Goal: Task Accomplishment & Management: Use online tool/utility

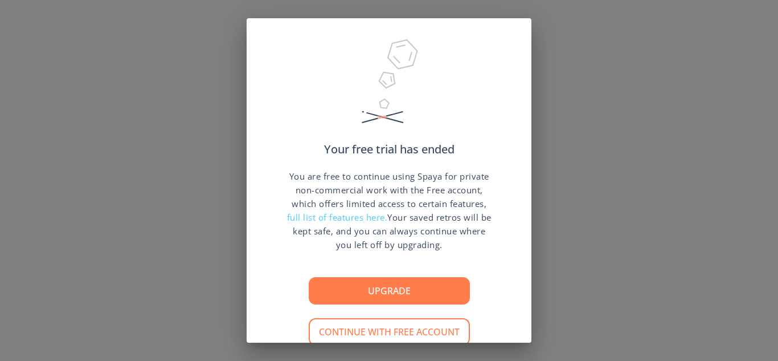
click at [415, 318] on button "Continue with free account" at bounding box center [389, 331] width 161 height 27
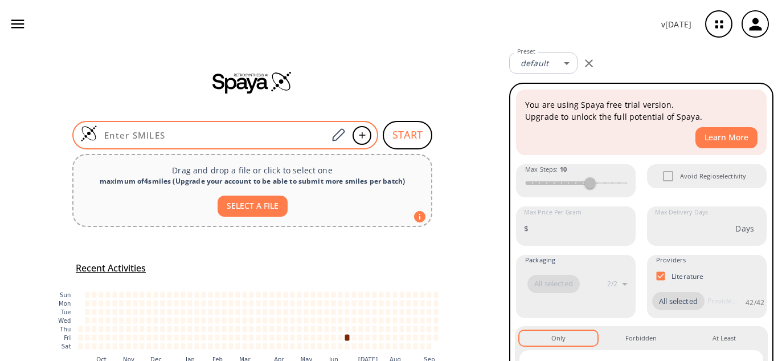
click at [259, 138] on input at bounding box center [212, 134] width 230 height 11
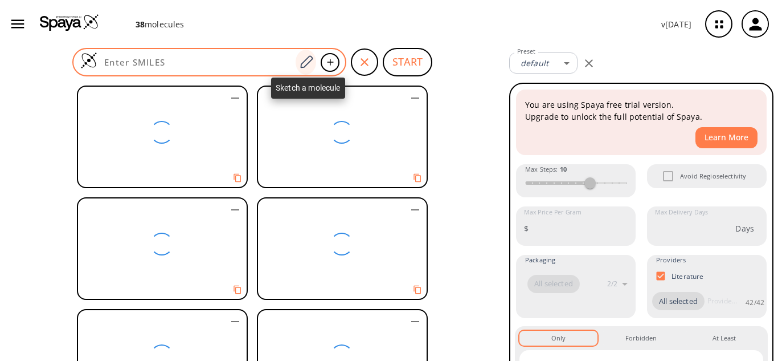
click at [309, 61] on icon at bounding box center [305, 62] width 15 height 15
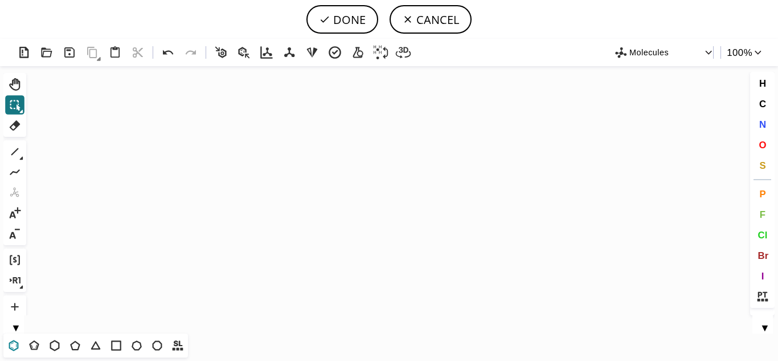
click at [14, 349] on icon at bounding box center [13, 345] width 15 height 15
click at [313, 166] on icon "Created with [PERSON_NAME] 2.3.0" at bounding box center [389, 199] width 717 height 267
click at [17, 154] on icon at bounding box center [14, 151] width 15 height 15
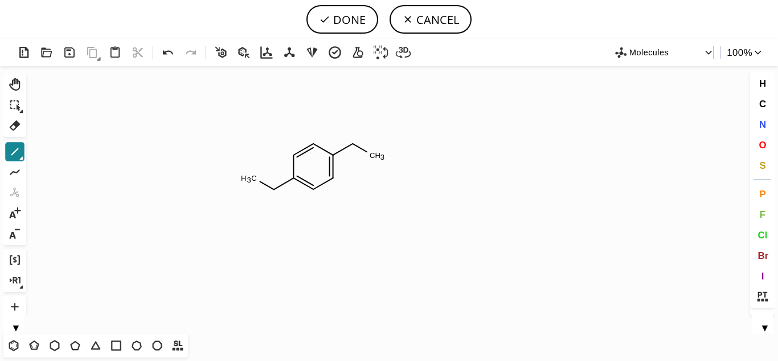
click at [19, 159] on button "1" at bounding box center [14, 151] width 19 height 19
click at [60, 152] on icon at bounding box center [58, 152] width 13 height 13
click at [276, 212] on tspan "O" at bounding box center [276, 212] width 6 height 9
click at [353, 127] on tspan "O" at bounding box center [353, 127] width 6 height 9
click at [371, 157] on tspan "O" at bounding box center [371, 157] width 6 height 9
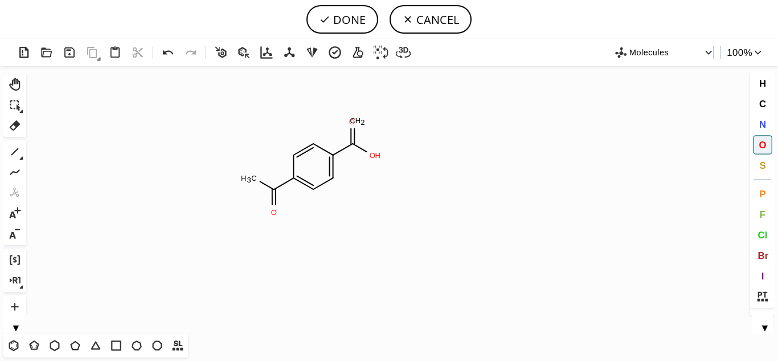
click at [352, 121] on tspan "O" at bounding box center [352, 121] width 6 height 9
click at [248, 179] on tspan "O" at bounding box center [248, 179] width 6 height 9
click at [358, 20] on button "DONE" at bounding box center [342, 19] width 72 height 28
type input "C1C(C(=O)O)=CC=C(C(=O)O)C=1"
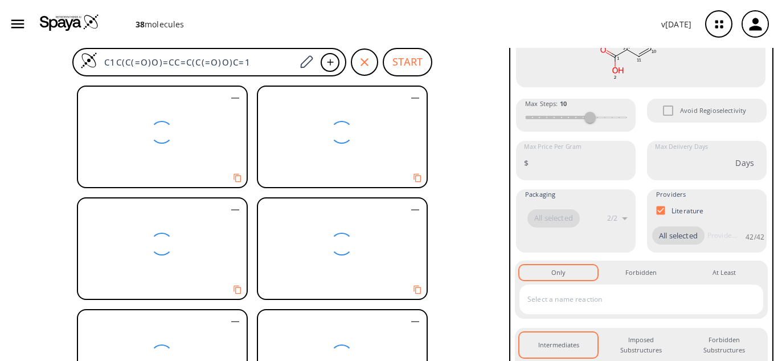
scroll to position [276, 0]
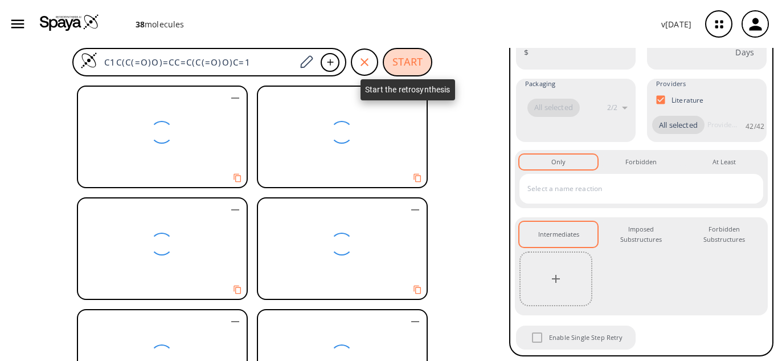
click at [415, 68] on button "START" at bounding box center [408, 62] width 50 height 28
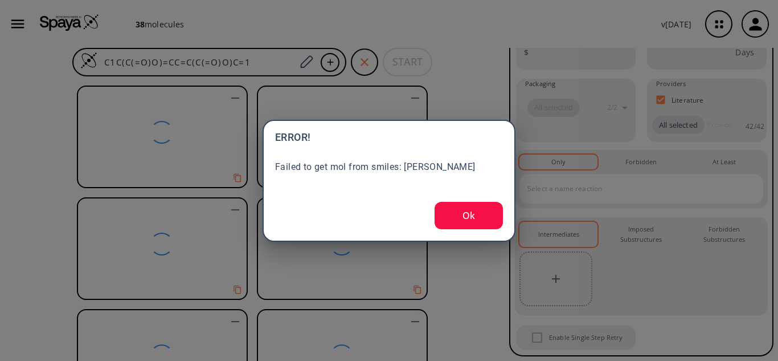
click at [485, 218] on button "Ok" at bounding box center [469, 215] width 68 height 27
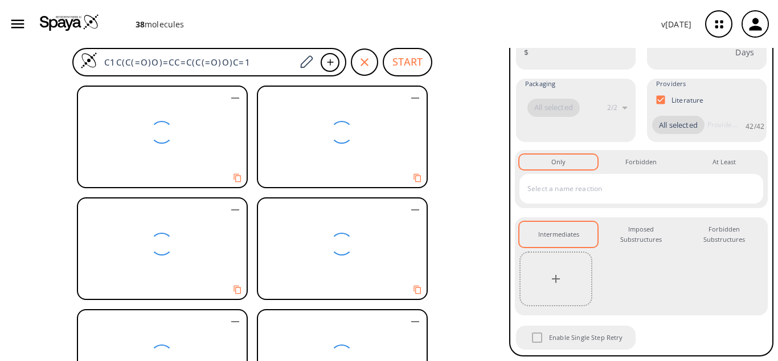
scroll to position [0, 0]
click at [474, 174] on div at bounding box center [252, 221] width 505 height 280
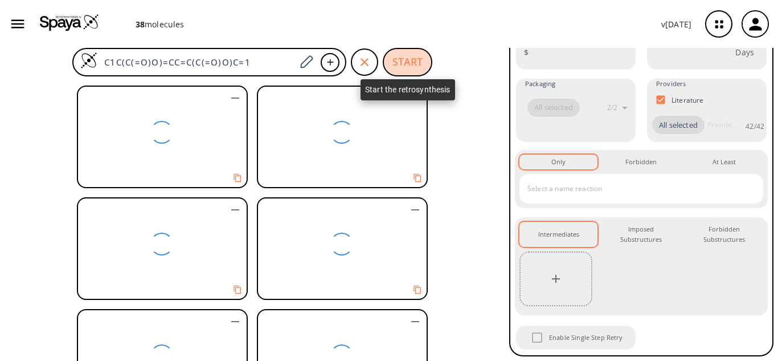
click at [396, 62] on button "START" at bounding box center [408, 62] width 50 height 28
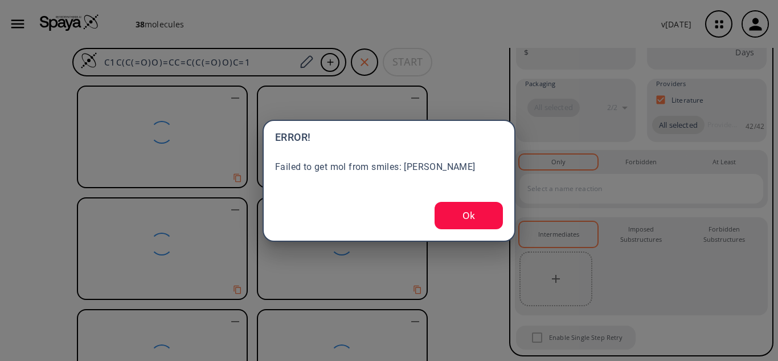
click at [467, 210] on button "Ok" at bounding box center [469, 215] width 68 height 27
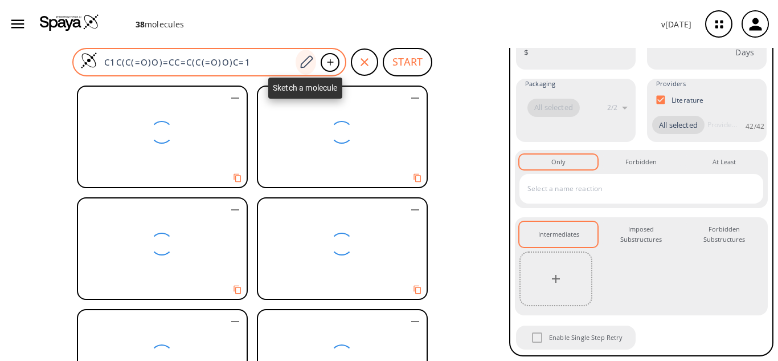
click at [310, 67] on icon at bounding box center [305, 62] width 15 height 15
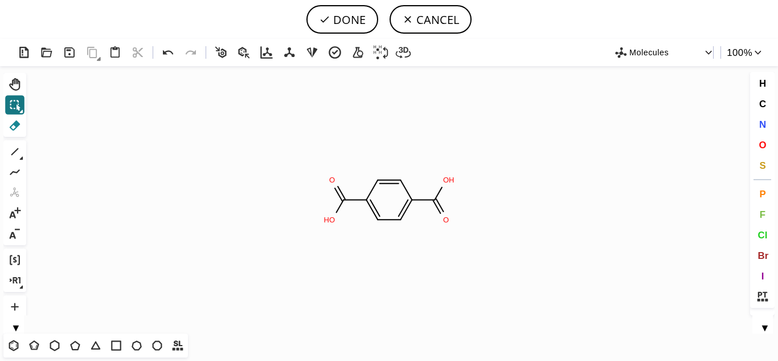
click at [14, 122] on icon at bounding box center [14, 125] width 15 height 15
click at [326, 219] on tspan "2" at bounding box center [327, 221] width 4 height 9
click at [324, 179] on tspan "H" at bounding box center [322, 179] width 6 height 9
click at [388, 195] on icon "Created with [PERSON_NAME] 2.3.0" at bounding box center [389, 199] width 717 height 267
click at [388, 183] on icon at bounding box center [389, 181] width 23 height 3
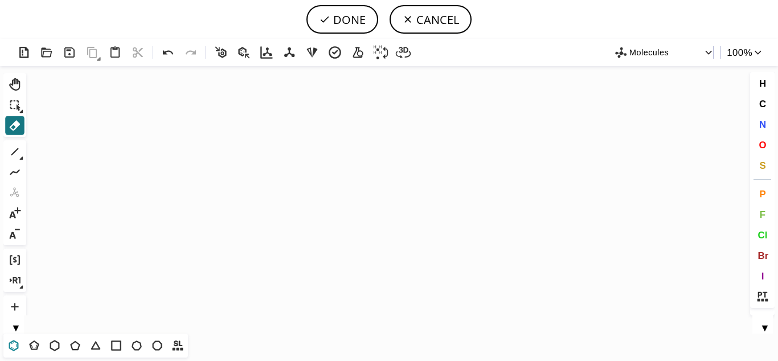
click at [15, 345] on icon at bounding box center [13, 345] width 15 height 15
drag, startPoint x: 214, startPoint y: 163, endPoint x: 272, endPoint y: 209, distance: 74.2
click at [272, 209] on icon "Created with [PERSON_NAME] 2.3.0" at bounding box center [389, 199] width 717 height 267
click at [168, 51] on icon at bounding box center [168, 52] width 10 height 5
click at [259, 167] on icon "Created with [PERSON_NAME] 2.3.0" at bounding box center [389, 199] width 717 height 267
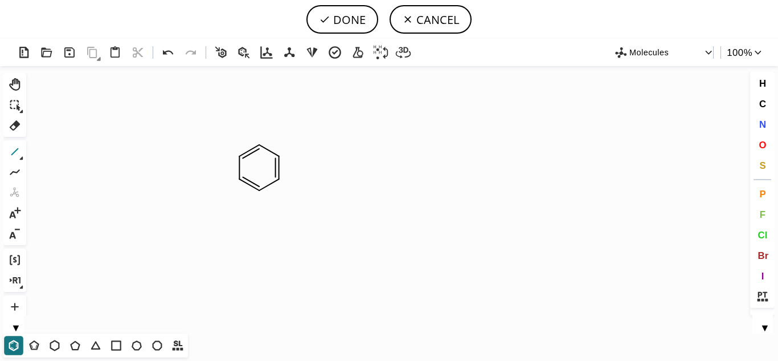
click at [14, 153] on icon at bounding box center [14, 151] width 7 height 7
click at [19, 158] on icon at bounding box center [14, 151] width 15 height 15
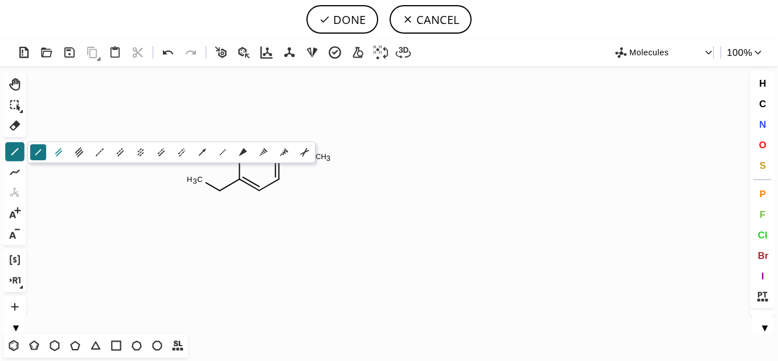
click at [59, 154] on icon at bounding box center [58, 152] width 7 height 9
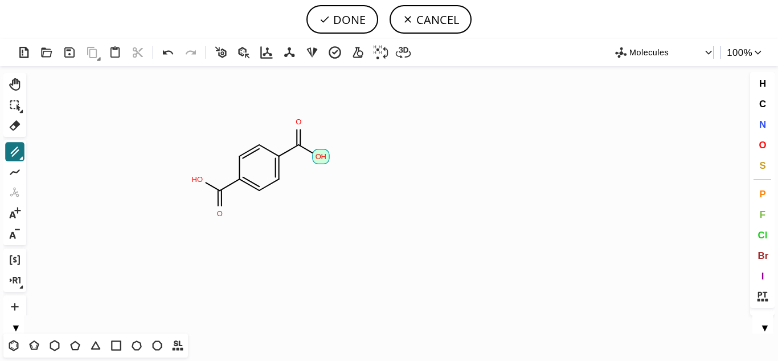
scroll to position [0, 3]
click at [13, 108] on icon at bounding box center [14, 104] width 15 height 15
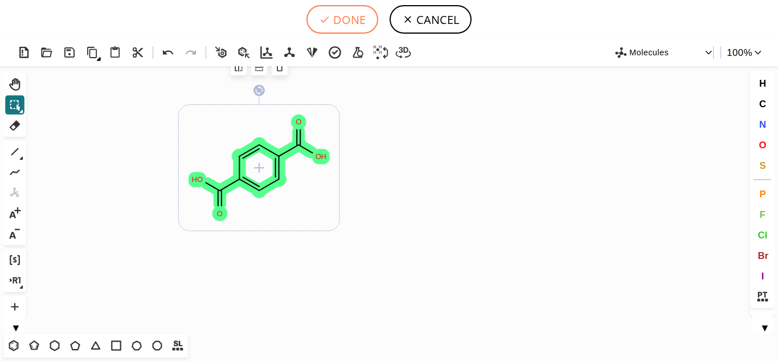
click at [341, 22] on button "DONE" at bounding box center [342, 19] width 72 height 28
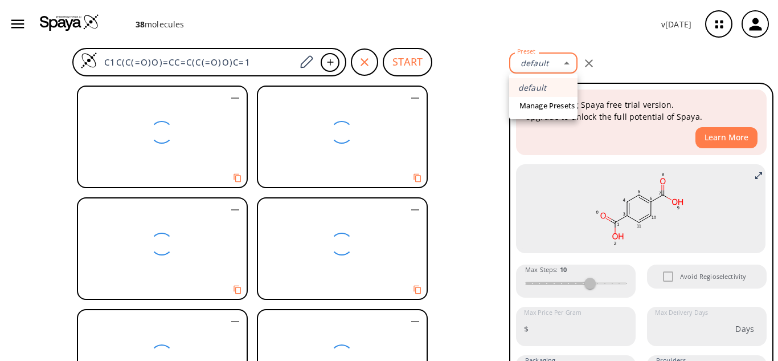
click at [570, 58] on body "38 molecule s v [DATE] Fajria Zahrotul Mawaddah [EMAIL_ADDRESS][DOMAIN_NAME] Re…" at bounding box center [389, 180] width 778 height 361
click at [464, 182] on div at bounding box center [389, 180] width 778 height 361
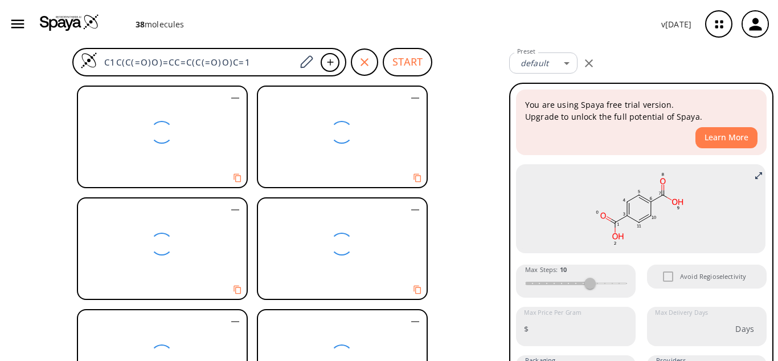
click at [186, 133] on div at bounding box center [161, 132] width 167 height 91
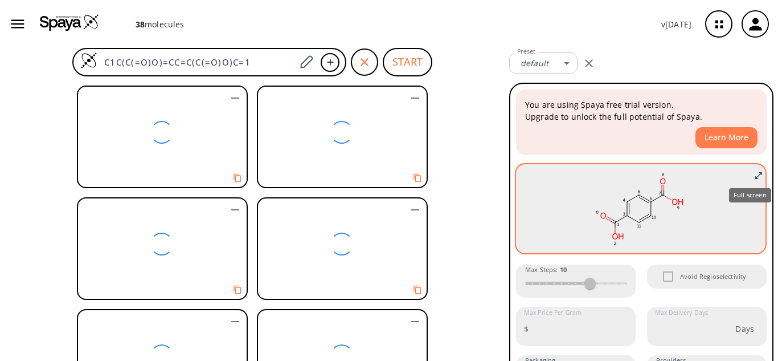
click at [754, 171] on icon "Full screen" at bounding box center [758, 175] width 9 height 9
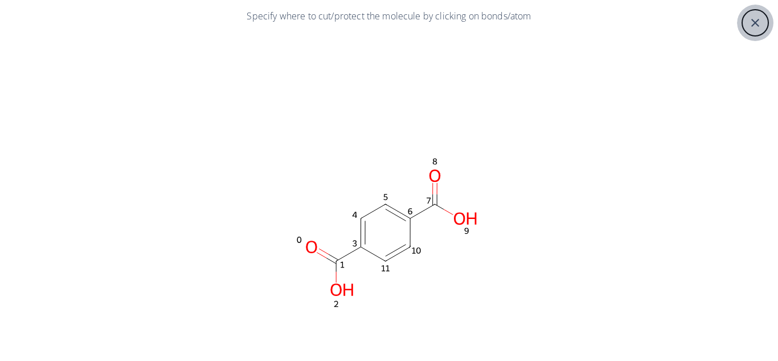
click at [742, 19] on div "close" at bounding box center [755, 22] width 27 height 27
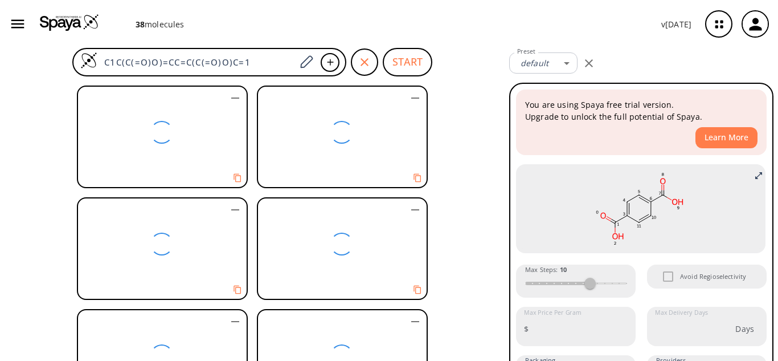
click at [146, 24] on p "38 molecule s" at bounding box center [160, 24] width 49 height 12
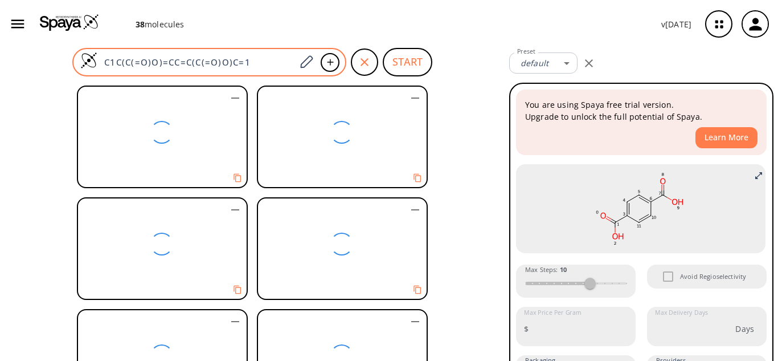
click at [88, 64] on img at bounding box center [88, 60] width 17 height 17
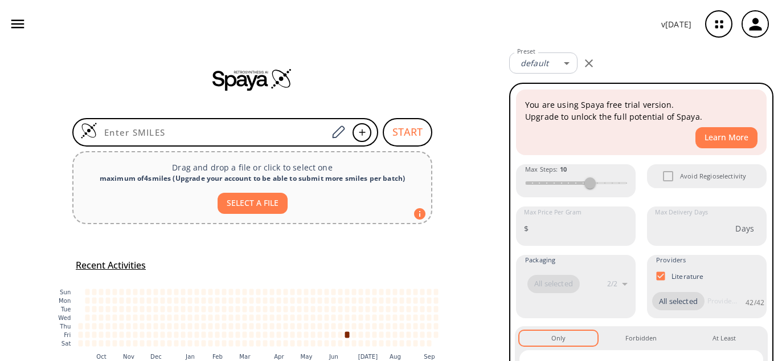
scroll to position [57, 0]
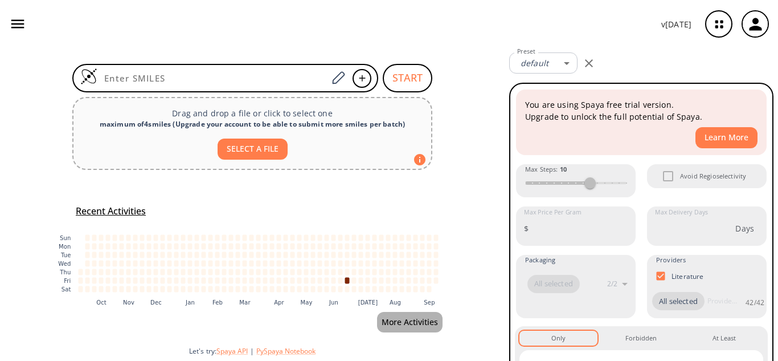
click at [411, 324] on button "More Activities" at bounding box center [410, 322] width 66 height 21
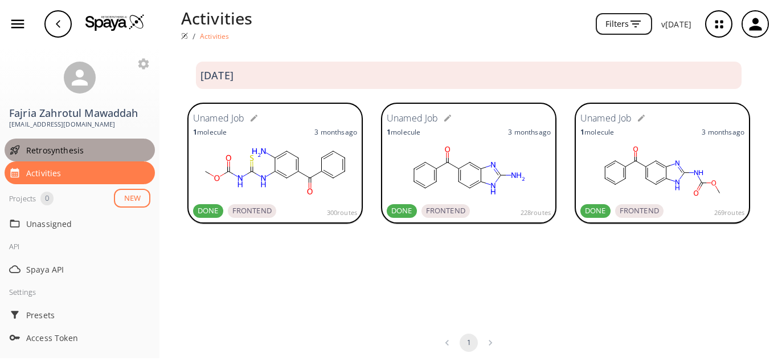
click at [60, 156] on span "Retrosynthesis" at bounding box center [88, 150] width 124 height 12
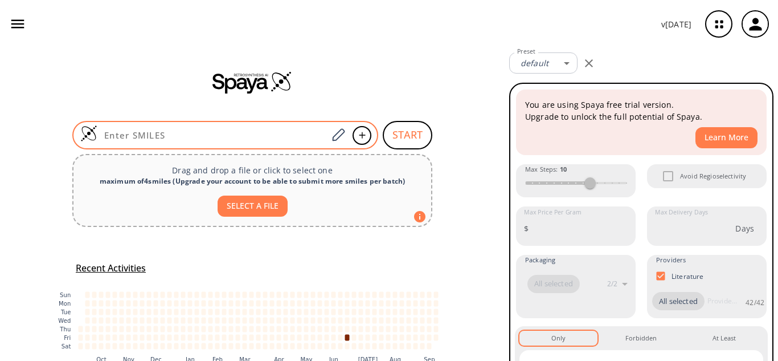
click at [239, 142] on div at bounding box center [225, 135] width 306 height 28
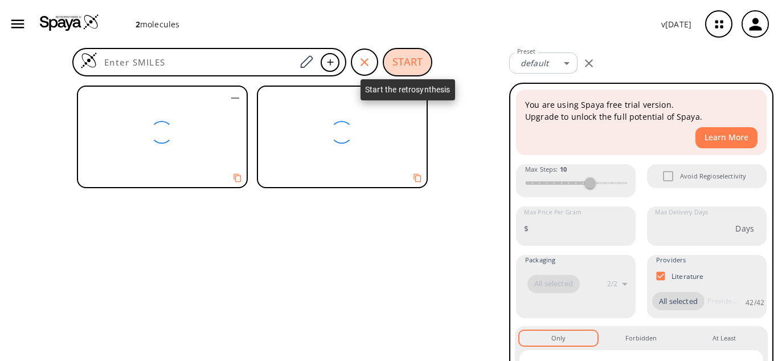
click at [398, 67] on button "START" at bounding box center [408, 62] width 50 height 28
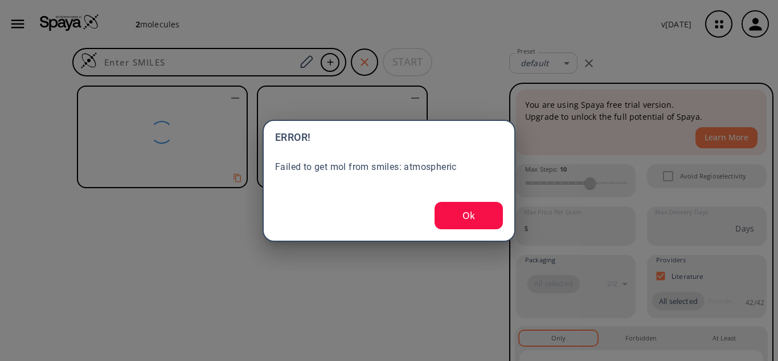
click at [472, 223] on button "Ok" at bounding box center [469, 215] width 68 height 27
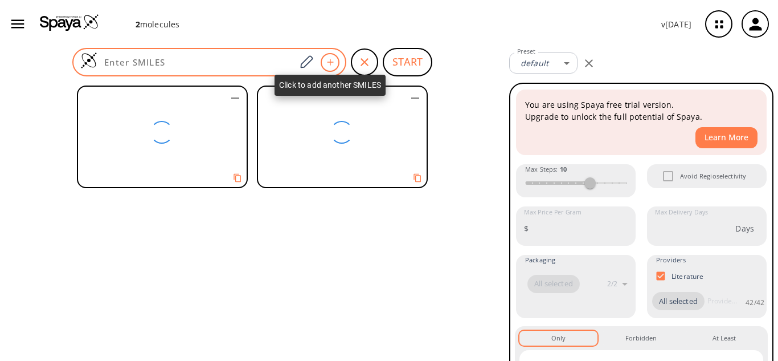
click at [333, 60] on icon at bounding box center [330, 62] width 11 height 7
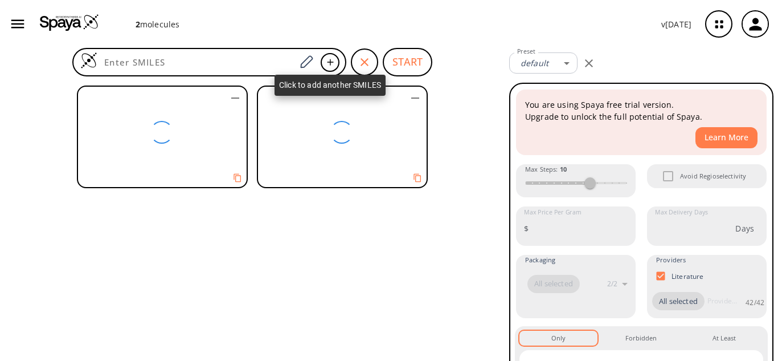
click at [279, 55] on div at bounding box center [209, 62] width 274 height 28
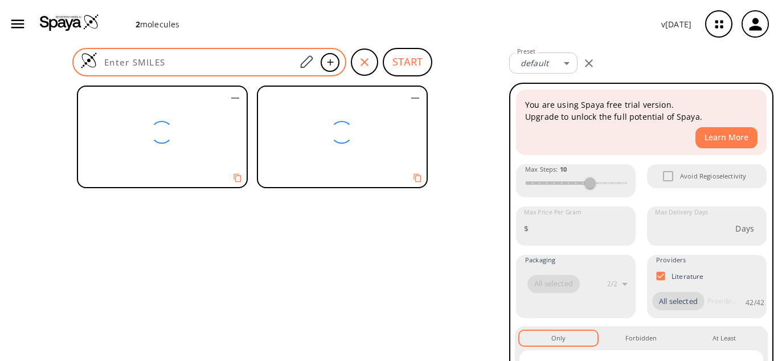
click at [276, 59] on input at bounding box center [196, 61] width 198 height 11
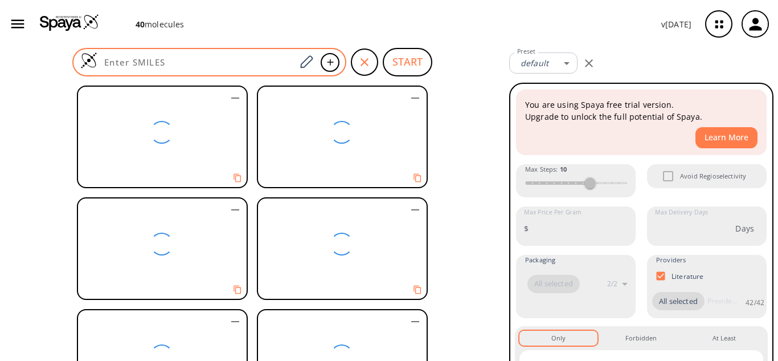
click at [203, 68] on div at bounding box center [209, 62] width 274 height 28
click at [196, 60] on input at bounding box center [196, 61] width 198 height 11
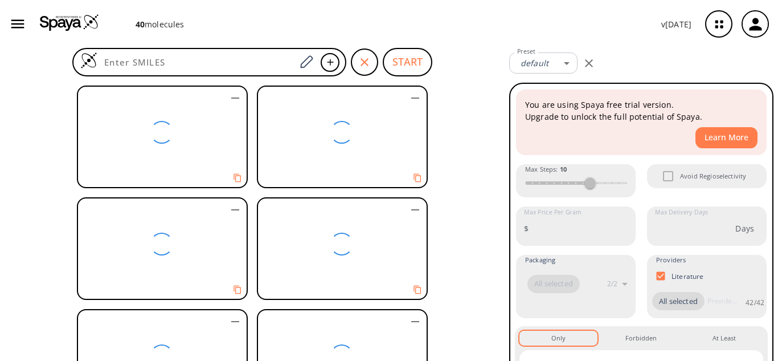
click at [478, 178] on div at bounding box center [252, 221] width 505 height 280
click at [370, 60] on icon "button" at bounding box center [365, 62] width 14 height 14
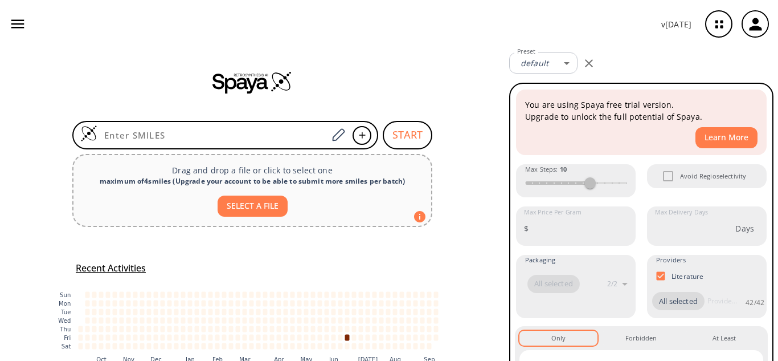
scroll to position [57, 0]
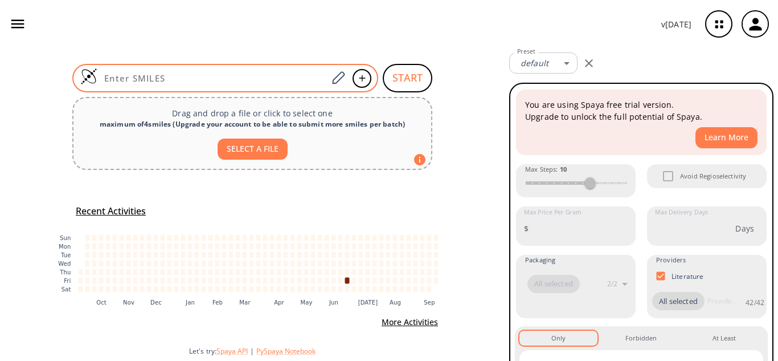
click at [261, 72] on input at bounding box center [212, 77] width 230 height 11
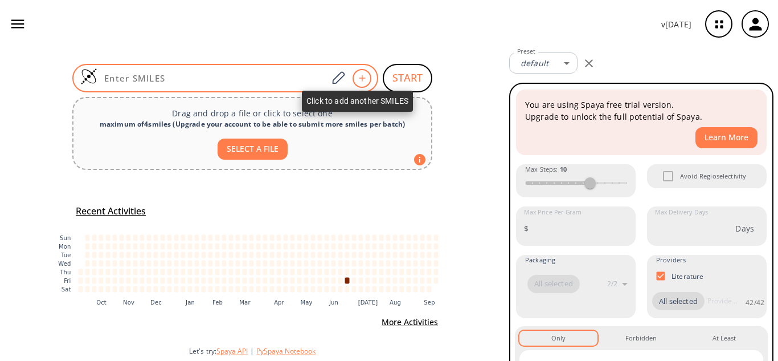
click at [360, 77] on icon at bounding box center [362, 78] width 11 height 7
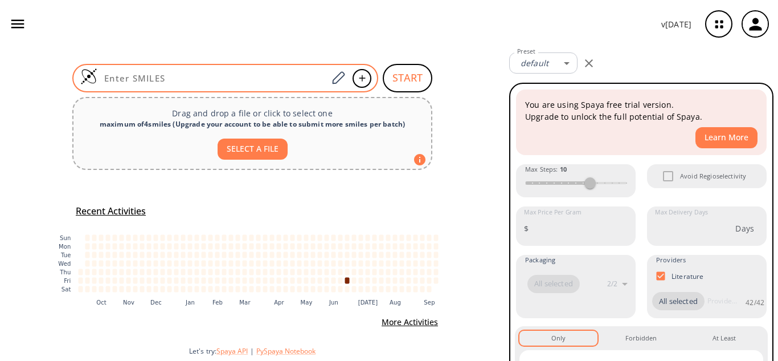
click at [347, 80] on div at bounding box center [350, 78] width 44 height 25
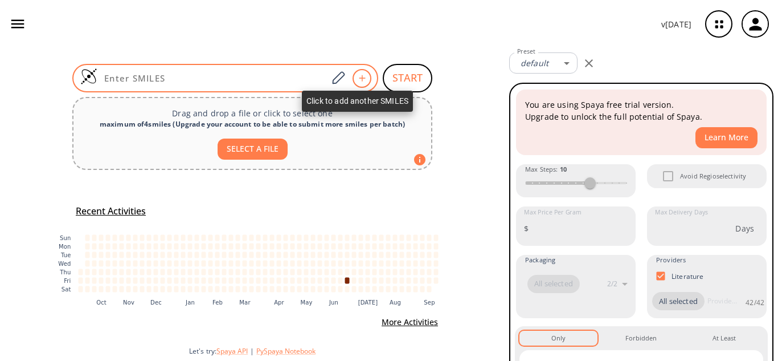
click at [365, 73] on div at bounding box center [362, 78] width 19 height 19
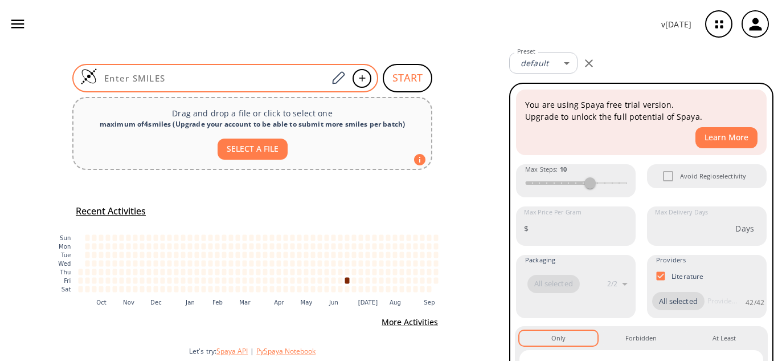
click at [271, 83] on input at bounding box center [212, 77] width 230 height 11
click at [334, 80] on icon at bounding box center [337, 78] width 15 height 15
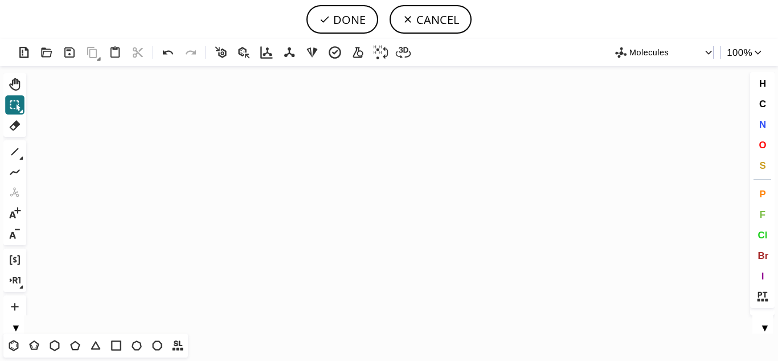
click at [624, 57] on icon "button" at bounding box center [622, 53] width 14 height 14
click at [539, 97] on div at bounding box center [389, 180] width 778 height 361
click at [14, 342] on icon at bounding box center [13, 345] width 15 height 15
click at [355, 191] on icon "Created with [PERSON_NAME] 2.3.0" at bounding box center [389, 199] width 717 height 267
click at [21, 147] on icon at bounding box center [14, 151] width 15 height 15
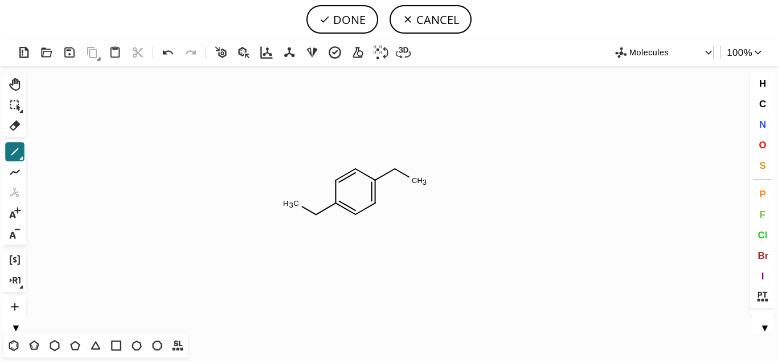
click at [19, 159] on icon at bounding box center [21, 158] width 4 height 4
click at [58, 150] on icon at bounding box center [58, 152] width 13 height 13
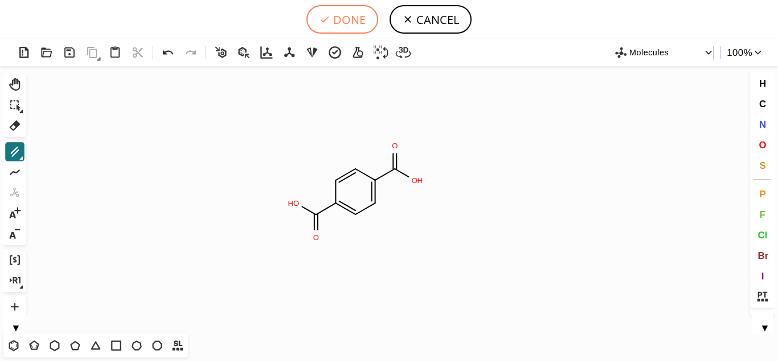
click at [347, 22] on button "DONE" at bounding box center [342, 19] width 72 height 28
type input "C1C(C(=O)O)=CC=C(C(=O)O)C=1"
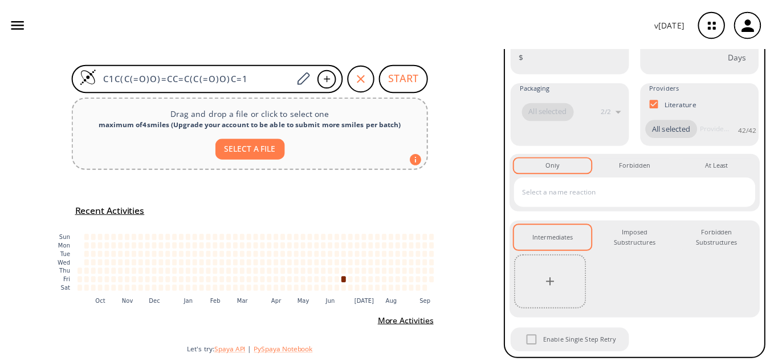
scroll to position [276, 0]
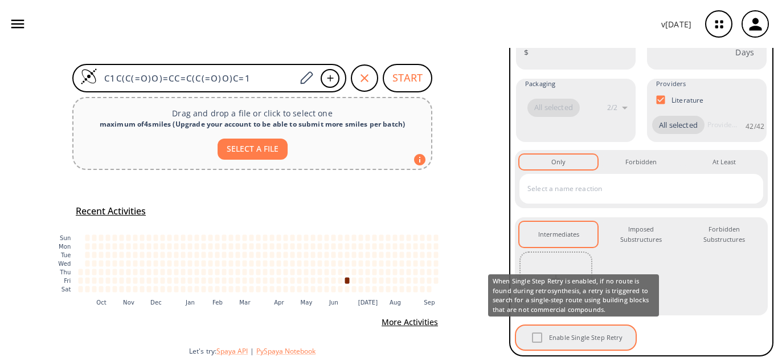
click at [549, 343] on div "Enable Single Step Retry" at bounding box center [576, 337] width 120 height 24
click at [542, 342] on div "Enable Single Step Retry" at bounding box center [576, 337] width 120 height 24
click at [541, 341] on div "Enable Single Step Retry" at bounding box center [576, 337] width 120 height 24
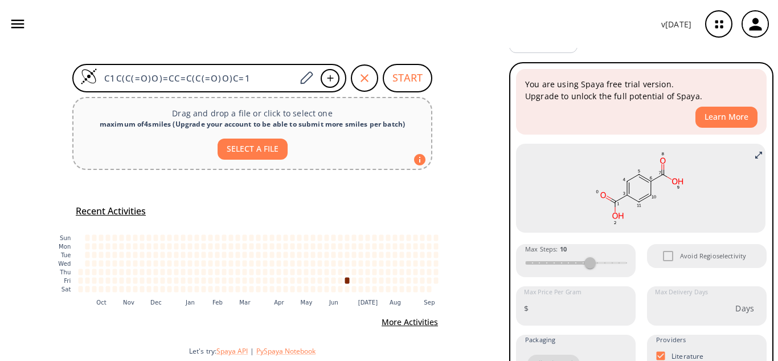
scroll to position [0, 0]
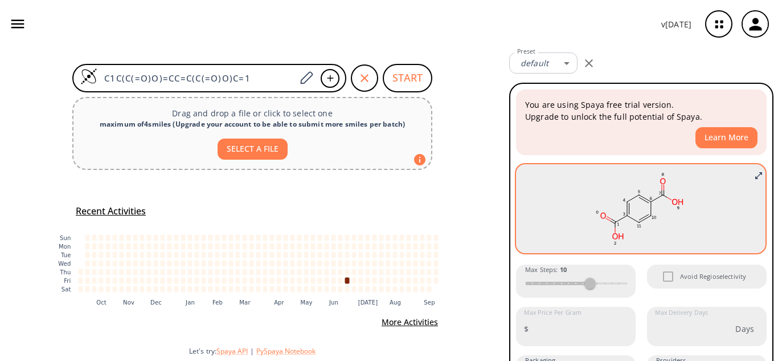
click at [615, 235] on ellipse at bounding box center [617, 236] width 15 height 9
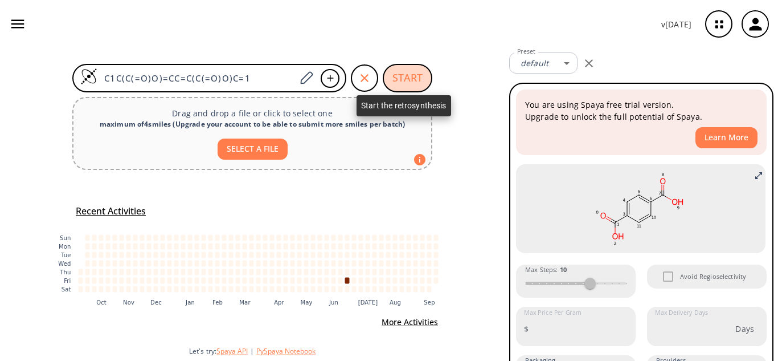
click at [409, 73] on button "START" at bounding box center [408, 78] width 50 height 28
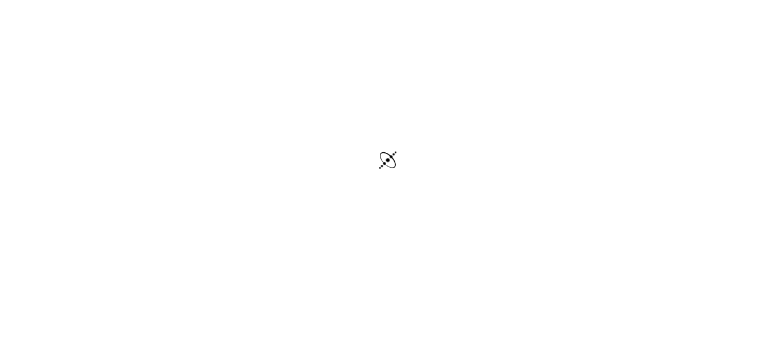
scroll to position [38, 0]
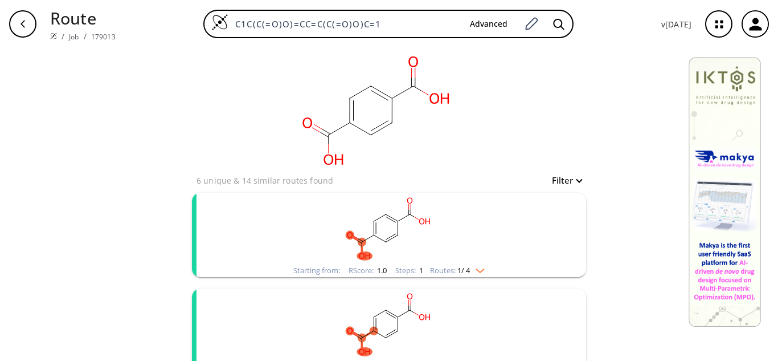
click at [571, 181] on button "Filter" at bounding box center [563, 180] width 36 height 9
click at [578, 124] on div at bounding box center [389, 180] width 778 height 361
click at [408, 230] on rect "clusters" at bounding box center [389, 228] width 296 height 71
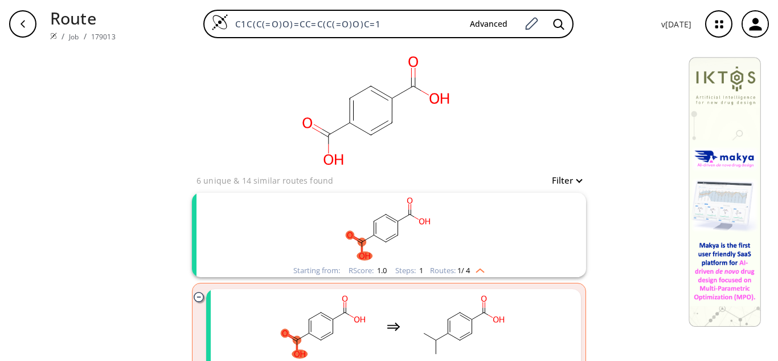
click at [468, 245] on rect "clusters" at bounding box center [389, 228] width 296 height 71
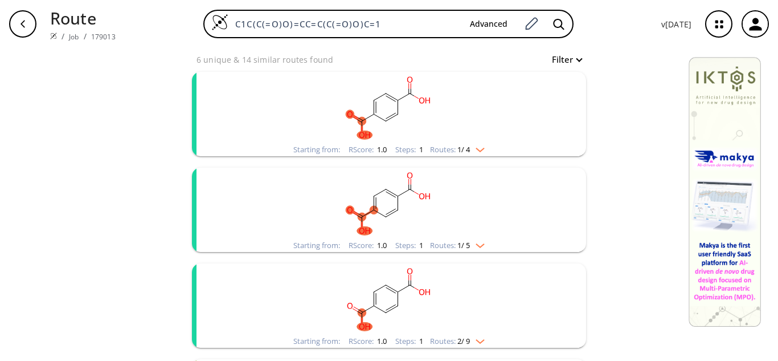
scroll to position [122, 0]
click at [294, 128] on rect "clusters" at bounding box center [389, 106] width 296 height 71
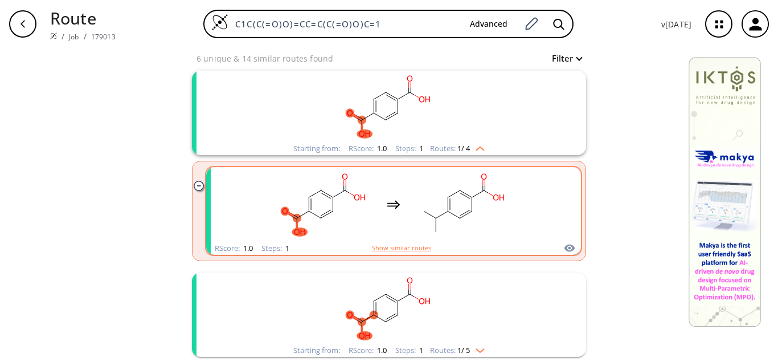
click at [359, 226] on rect "clusters" at bounding box center [324, 204] width 103 height 71
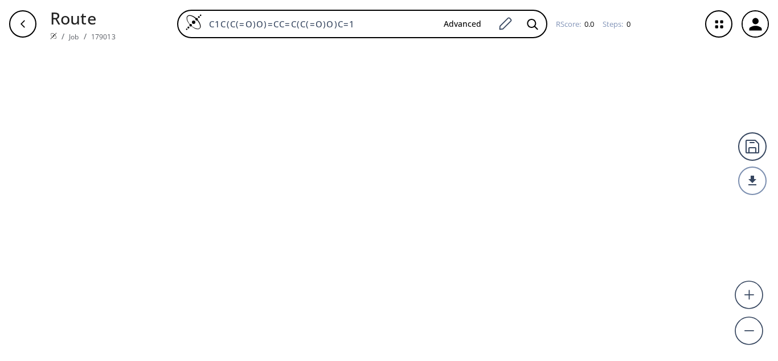
click at [567, 247] on div at bounding box center [389, 204] width 778 height 313
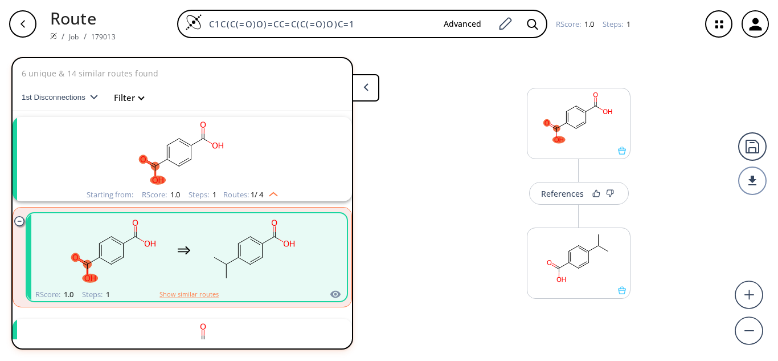
click at [86, 95] on span "1st Disconnections" at bounding box center [56, 97] width 68 height 9
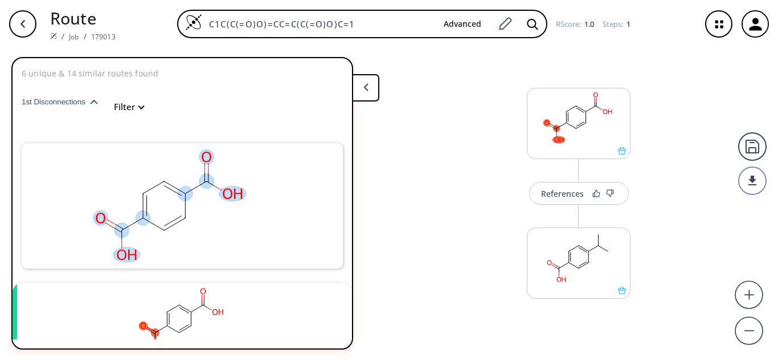
click at [95, 103] on icon "button" at bounding box center [94, 101] width 8 height 5
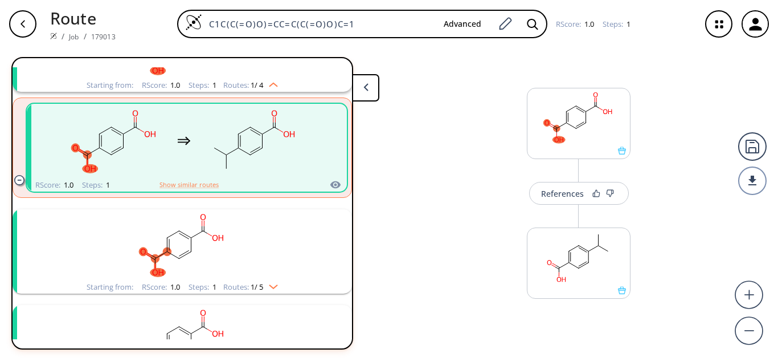
scroll to position [109, 0]
click at [267, 249] on rect "clusters" at bounding box center [182, 245] width 296 height 71
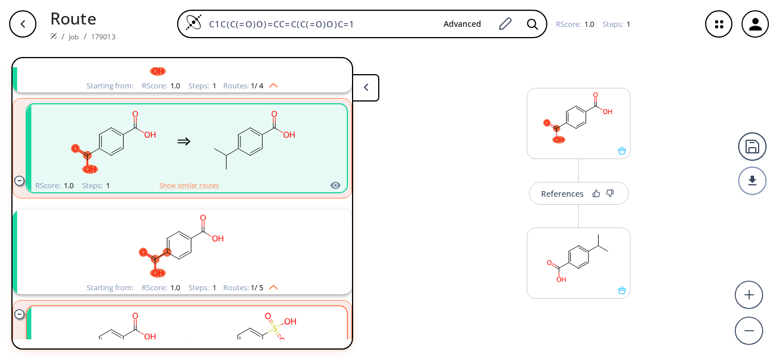
click at [206, 321] on rect "clusters" at bounding box center [253, 343] width 103 height 71
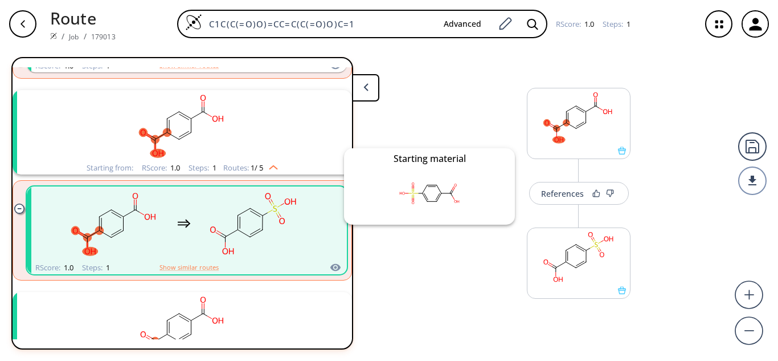
click at [330, 269] on icon "clusters" at bounding box center [335, 266] width 10 height 7
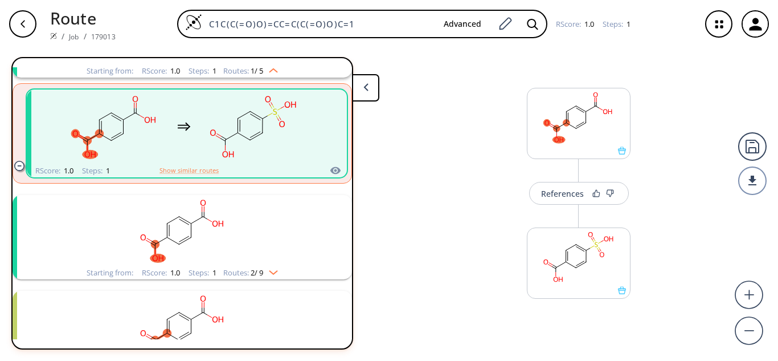
scroll to position [406, 0]
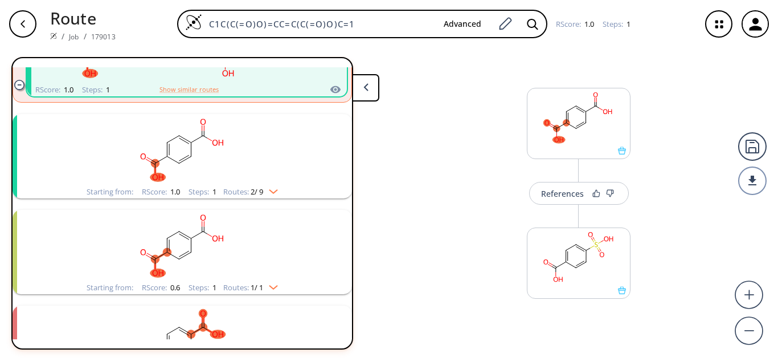
click at [273, 190] on img "clusters" at bounding box center [270, 189] width 15 height 9
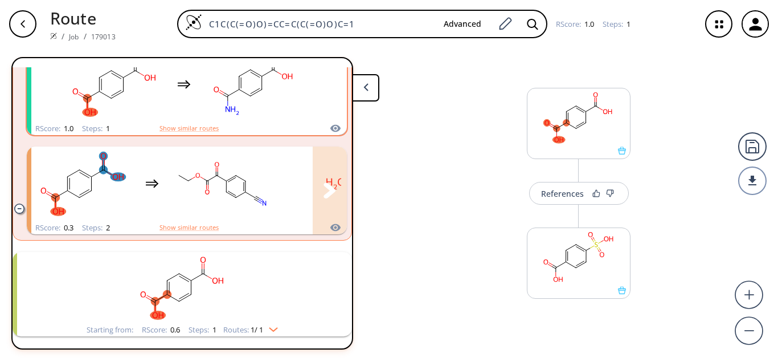
scroll to position [570, 0]
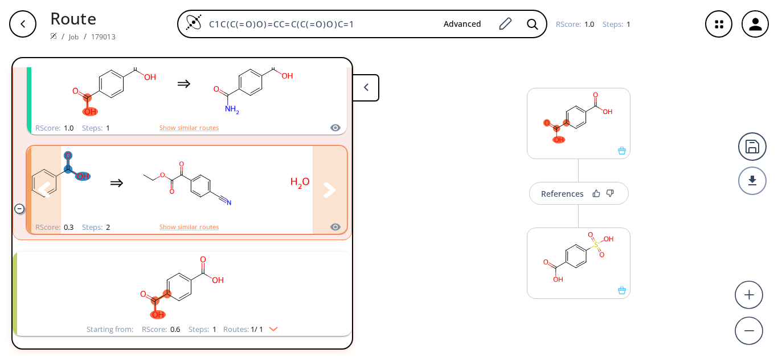
click at [325, 187] on icon "clusters" at bounding box center [330, 189] width 12 height 15
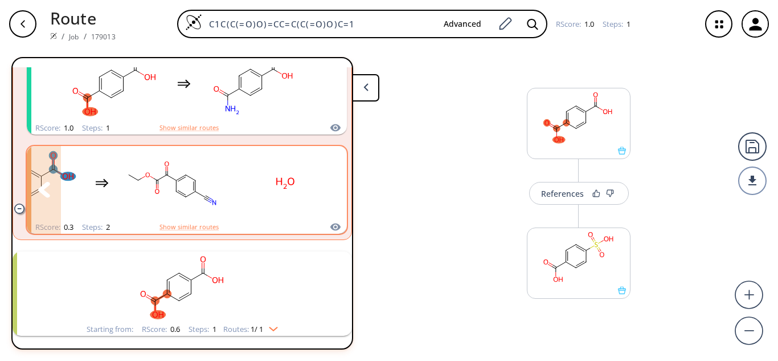
click at [278, 207] on rect "clusters" at bounding box center [285, 183] width 103 height 71
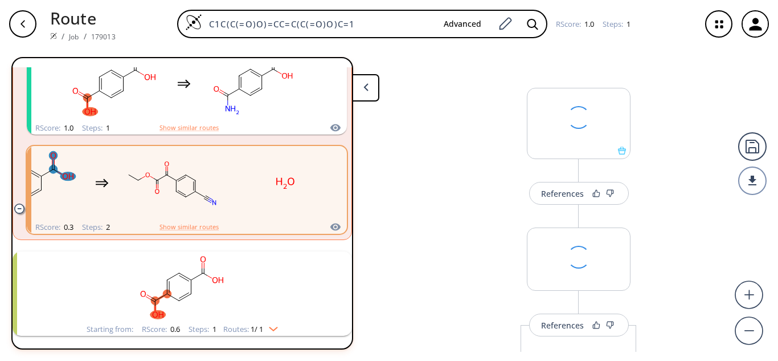
click at [370, 87] on button at bounding box center [365, 87] width 27 height 27
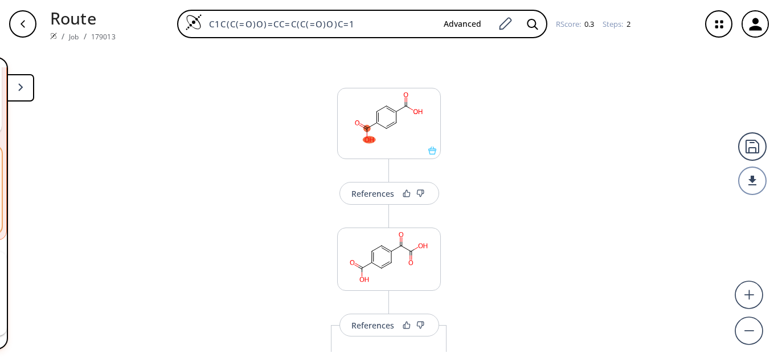
click at [19, 75] on button at bounding box center [20, 87] width 27 height 27
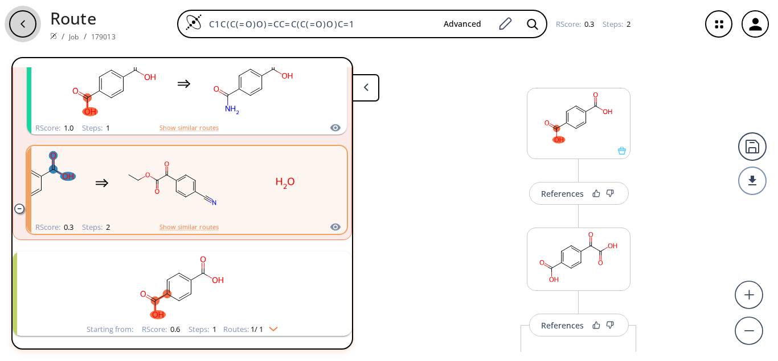
click at [26, 21] on icon "button" at bounding box center [22, 23] width 9 height 9
click at [362, 83] on button at bounding box center [365, 87] width 27 height 27
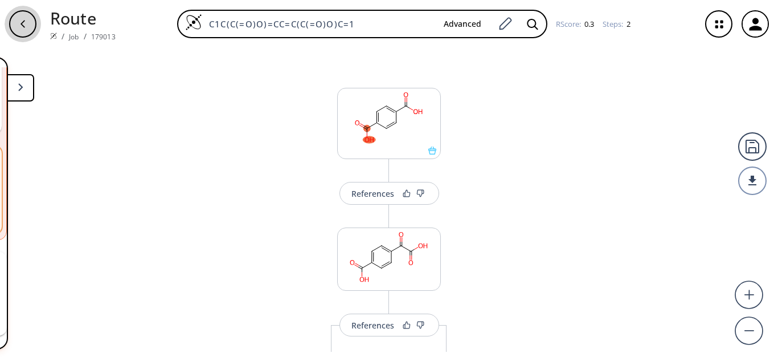
click at [34, 26] on div "button" at bounding box center [22, 23] width 27 height 27
click at [27, 31] on div "button" at bounding box center [22, 23] width 27 height 27
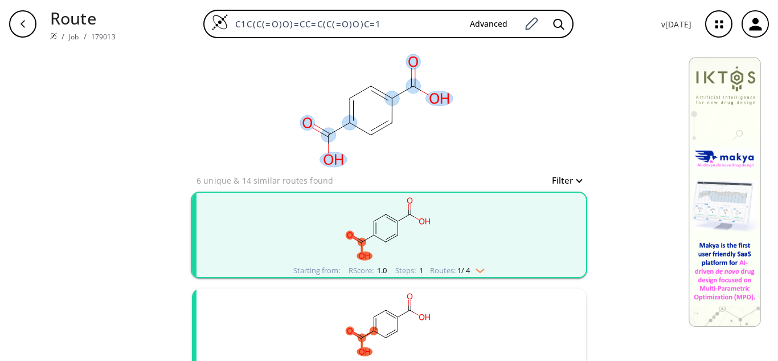
drag, startPoint x: 494, startPoint y: 78, endPoint x: 465, endPoint y: 112, distance: 44.9
click at [465, 112] on rect at bounding box center [377, 110] width 228 height 125
click at [453, 224] on rect "clusters" at bounding box center [389, 228] width 296 height 71
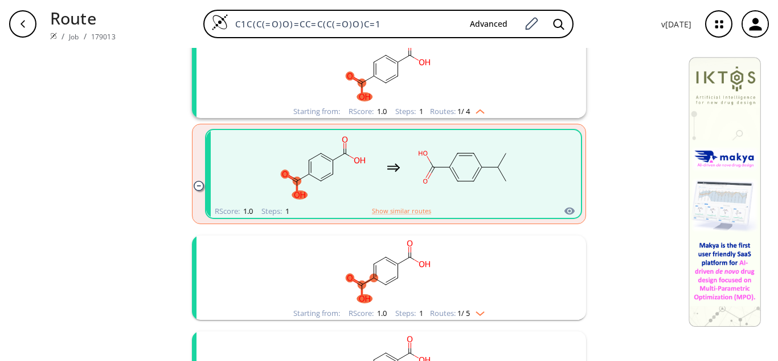
scroll to position [159, 0]
click at [559, 206] on div "RScore : 1.0 Steps : 1 Show similar routes" at bounding box center [393, 210] width 375 height 13
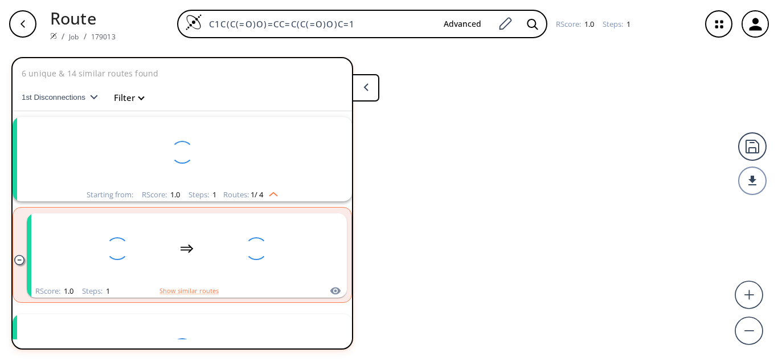
scroll to position [26, 0]
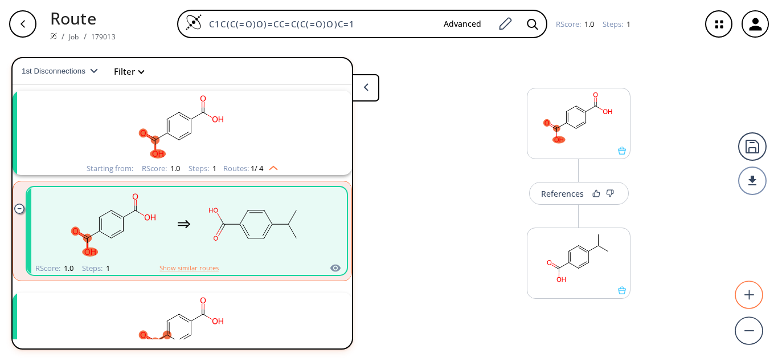
click at [755, 296] on circle at bounding box center [749, 294] width 27 height 27
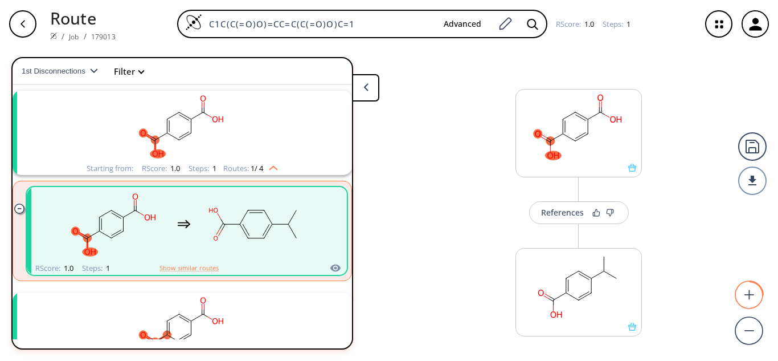
click at [755, 296] on circle at bounding box center [749, 294] width 27 height 27
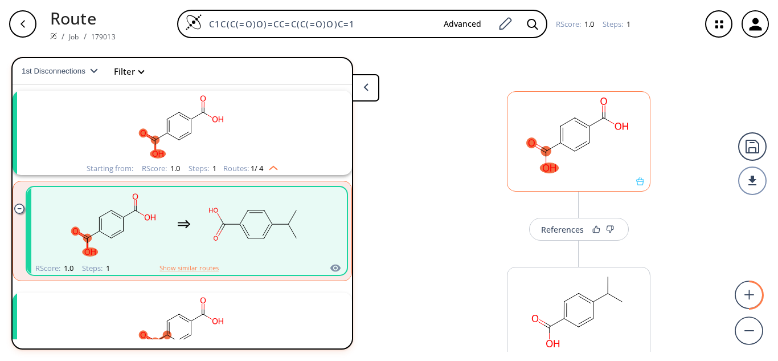
click at [564, 134] on rect at bounding box center [579, 134] width 142 height 85
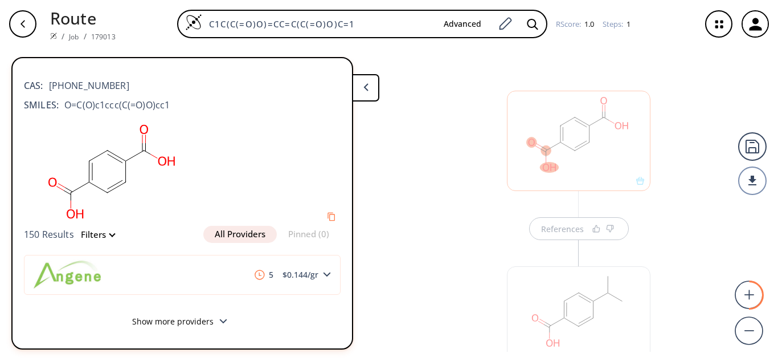
scroll to position [0, 0]
click at [97, 236] on button "Filters" at bounding box center [94, 234] width 40 height 9
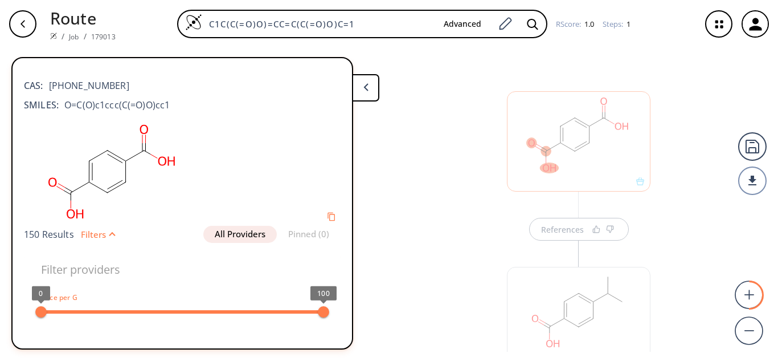
type input "All selected"
click at [361, 83] on button at bounding box center [365, 87] width 27 height 27
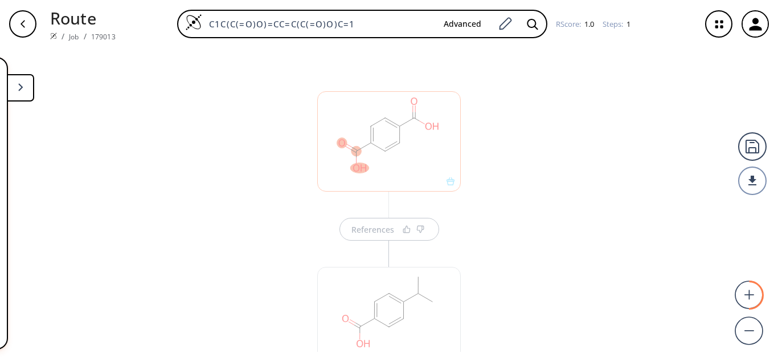
click at [18, 91] on button at bounding box center [20, 87] width 27 height 27
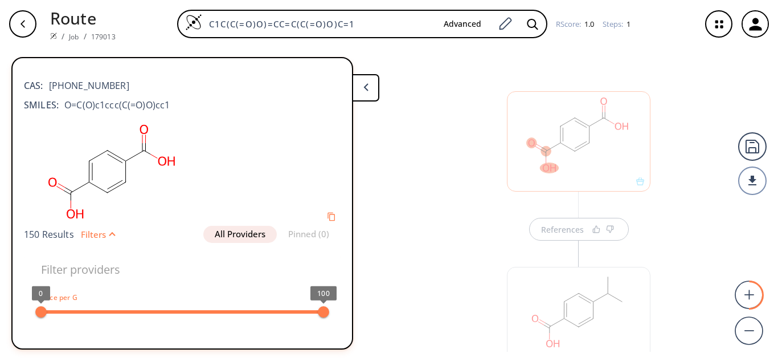
click at [430, 230] on div "References" at bounding box center [389, 200] width 778 height 304
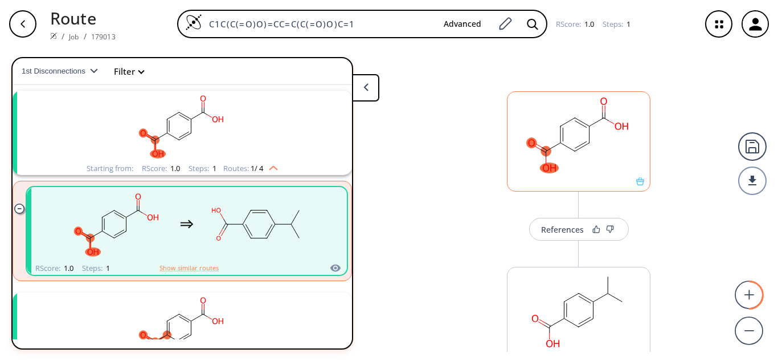
drag, startPoint x: 506, startPoint y: 80, endPoint x: 525, endPoint y: 144, distance: 66.0
click at [525, 144] on div "References More routes from here" at bounding box center [389, 200] width 778 height 304
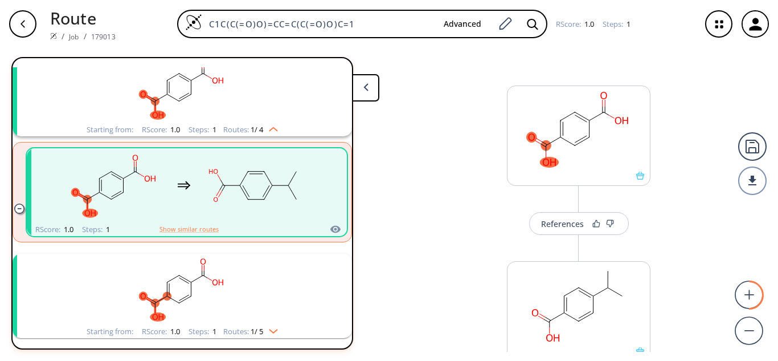
scroll to position [150, 0]
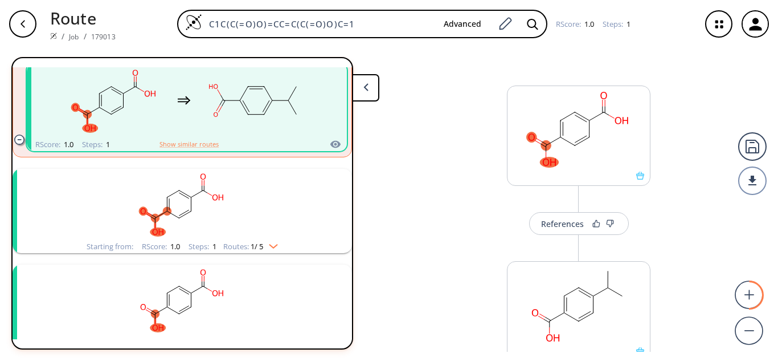
click at [189, 218] on rect "clusters" at bounding box center [182, 204] width 296 height 71
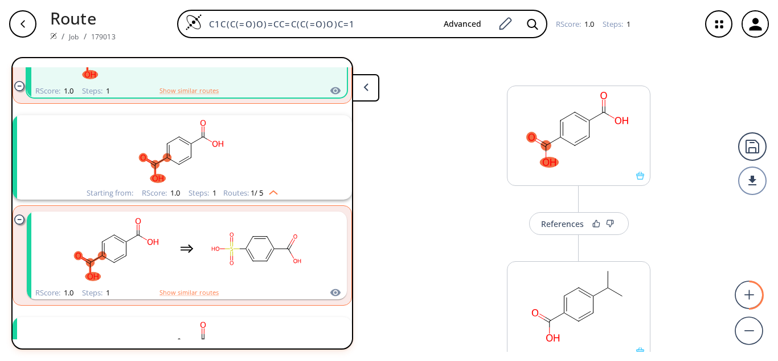
scroll to position [204, 0]
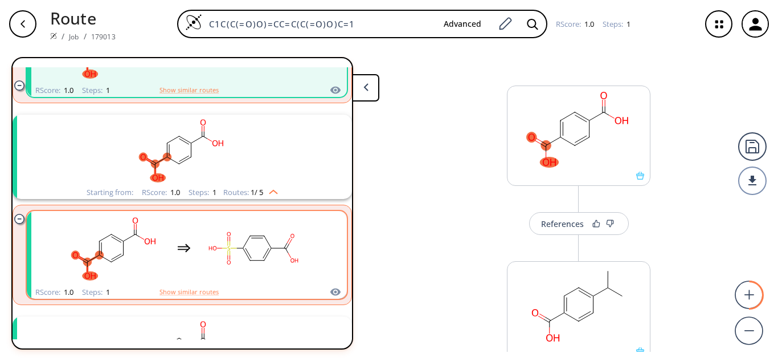
click at [196, 273] on div "clusters" at bounding box center [184, 248] width 242 height 75
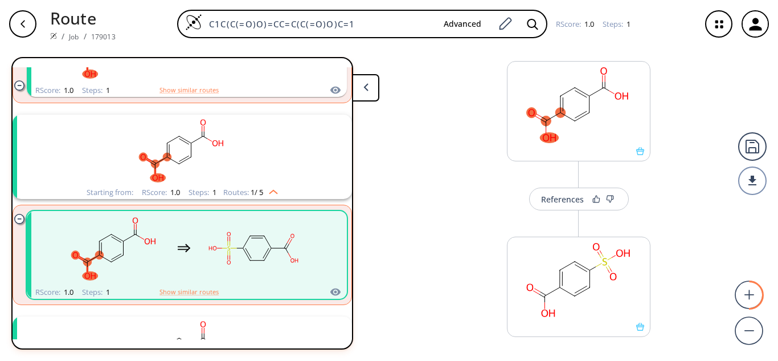
scroll to position [61, 0]
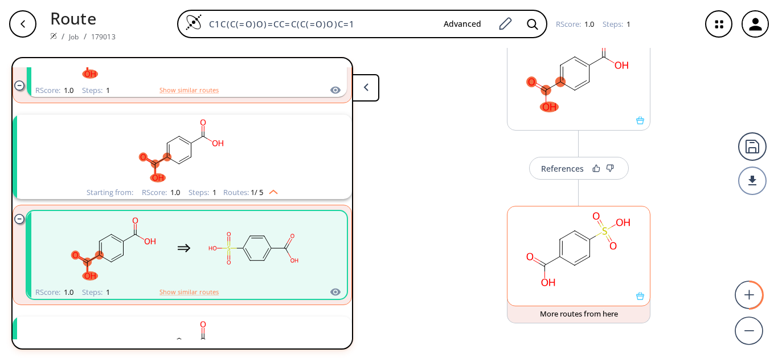
drag, startPoint x: 602, startPoint y: 233, endPoint x: 575, endPoint y: 216, distance: 31.5
click at [575, 216] on div "References More routes from here" at bounding box center [389, 200] width 778 height 304
click at [578, 228] on rect at bounding box center [579, 248] width 142 height 85
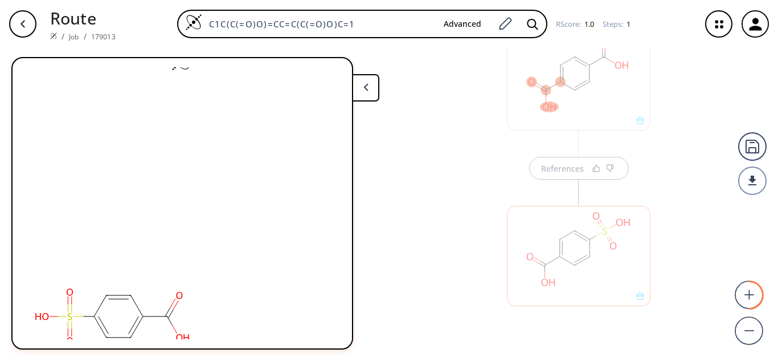
scroll to position [0, 0]
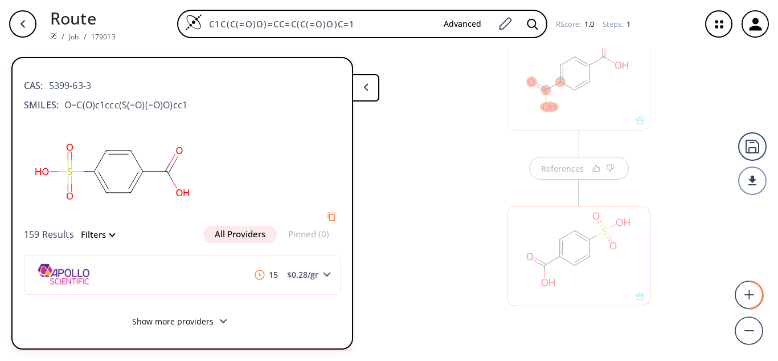
click at [369, 91] on button at bounding box center [365, 87] width 27 height 27
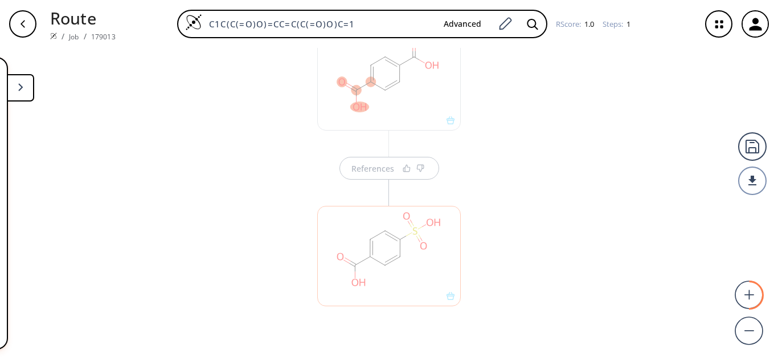
click at [382, 301] on div at bounding box center [389, 256] width 144 height 100
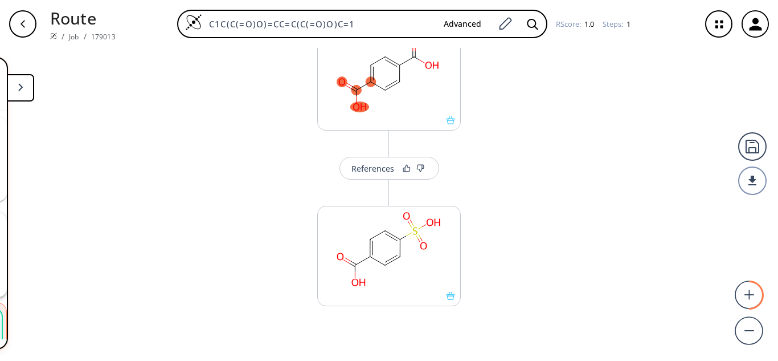
scroll to position [204, 0]
click at [554, 255] on div "References More routes from here" at bounding box center [389, 200] width 778 height 304
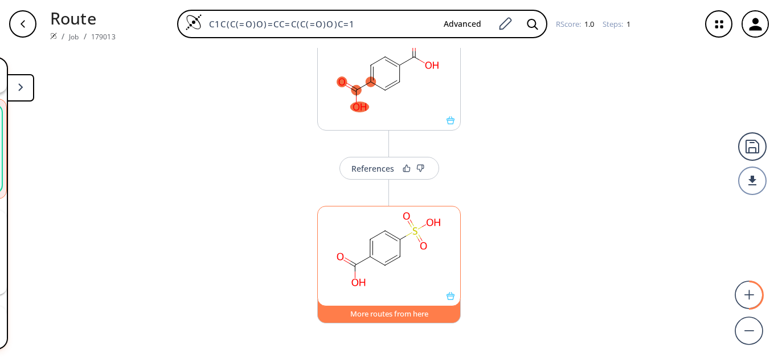
click at [387, 316] on button "More routes from here" at bounding box center [389, 310] width 144 height 24
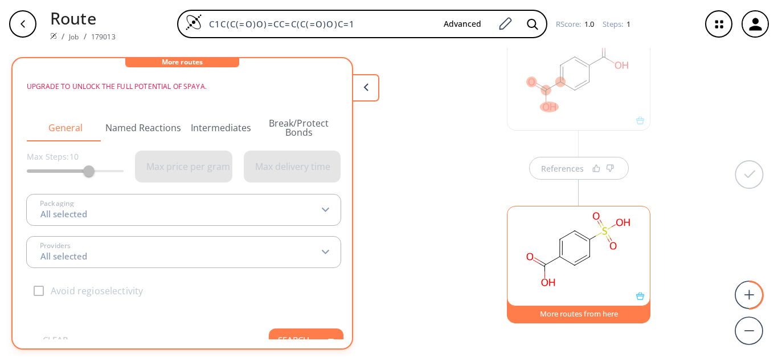
scroll to position [0, 0]
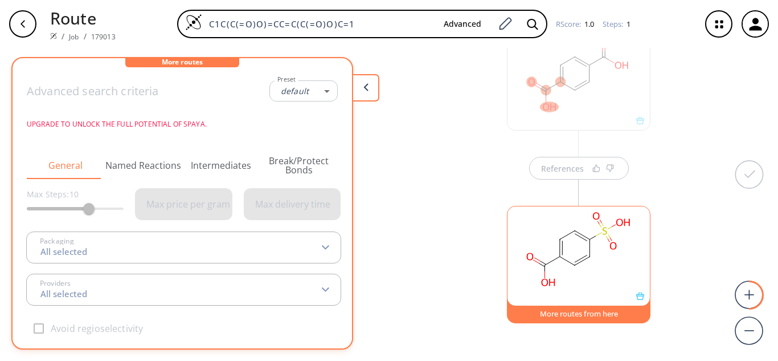
type input "-1"
type input "All selected"
click at [132, 163] on button "Named Reactions" at bounding box center [144, 165] width 78 height 27
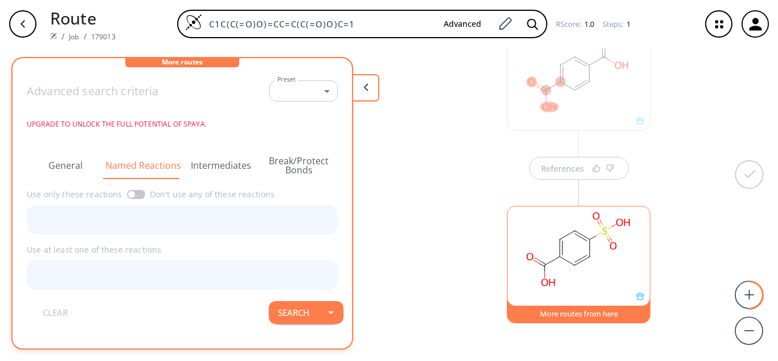
click at [371, 94] on button at bounding box center [365, 87] width 27 height 27
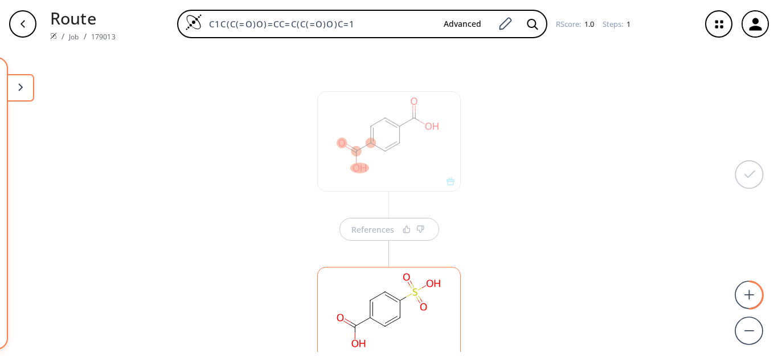
click at [579, 165] on div "References More routes from here" at bounding box center [389, 200] width 778 height 304
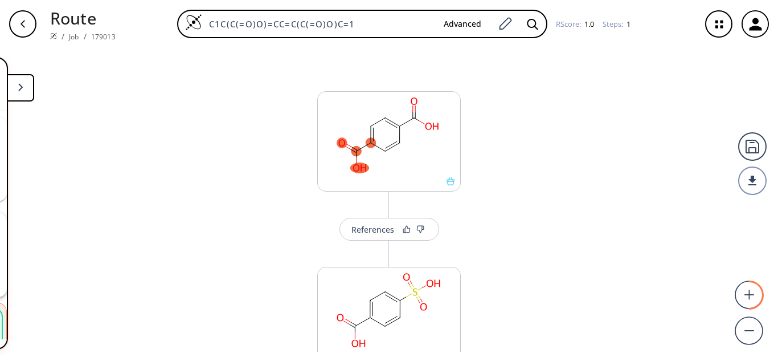
scroll to position [204, 0]
click at [17, 100] on button at bounding box center [20, 87] width 27 height 27
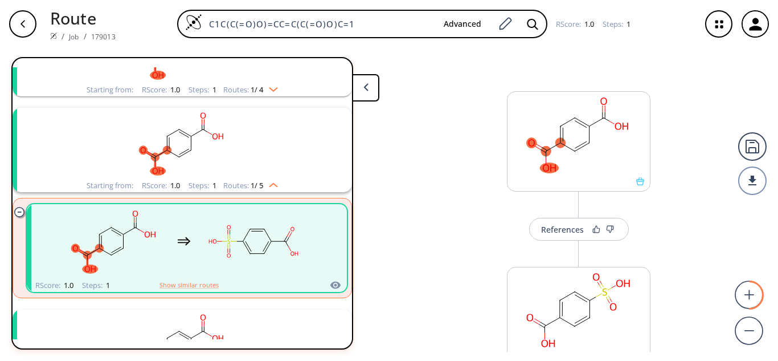
scroll to position [105, 0]
click at [366, 85] on polygon at bounding box center [365, 86] width 5 height 7
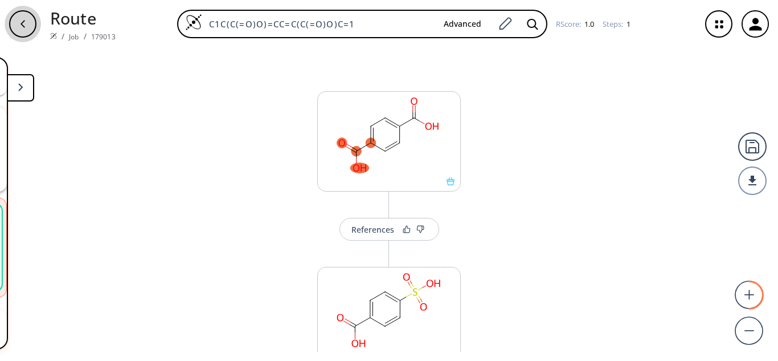
click at [17, 24] on div "button" at bounding box center [22, 23] width 27 height 27
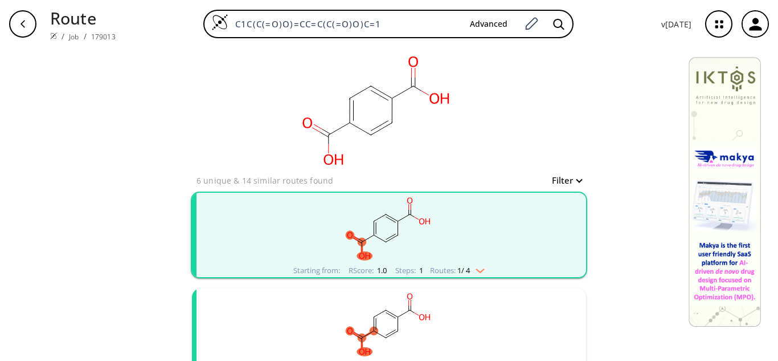
click at [619, 136] on div "clear 6 unique & 14 similar routes found Filter Starting from: RScore : 1.0 Ste…" at bounding box center [389, 356] width 778 height 617
click at [12, 30] on div "button" at bounding box center [22, 23] width 27 height 27
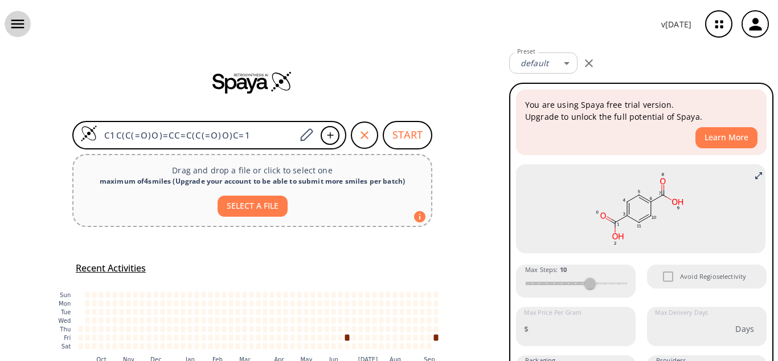
click at [21, 23] on icon "button" at bounding box center [17, 24] width 13 height 9
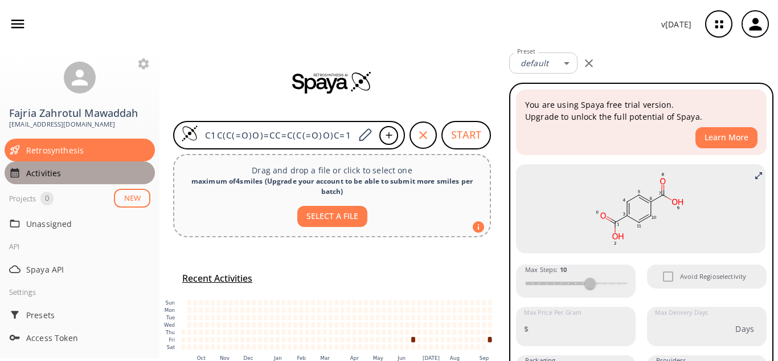
click at [67, 171] on span "Activities" at bounding box center [88, 173] width 124 height 12
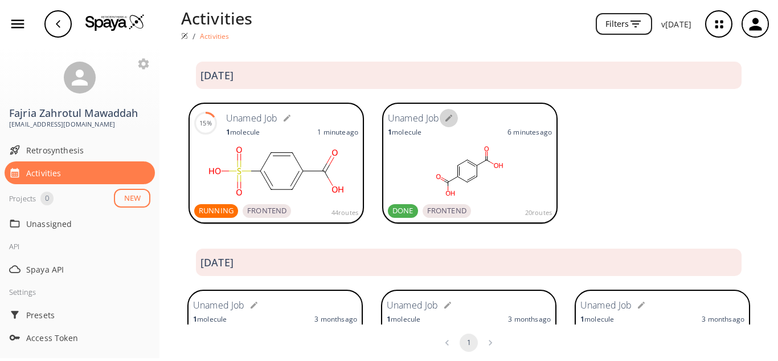
click at [444, 117] on icon "button" at bounding box center [448, 117] width 9 height 9
click at [460, 122] on input "text" at bounding box center [449, 118] width 117 height 21
type input "PTAAAAAA"
